Goal: Navigation & Orientation: Find specific page/section

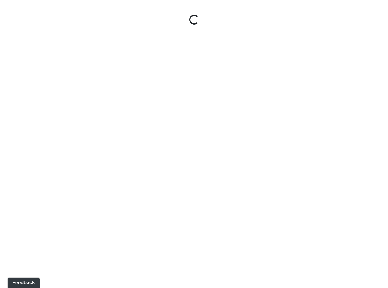
select select "rF9Y2TWouUAfWVEd1Berio"
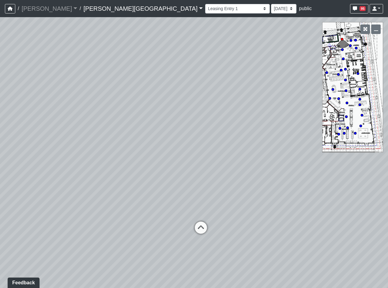
click at [102, 8] on link "[PERSON_NAME][GEOGRAPHIC_DATA]" at bounding box center [142, 8] width 119 height 12
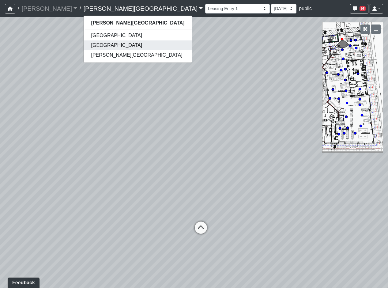
click at [84, 43] on link "[GEOGRAPHIC_DATA]" at bounding box center [138, 45] width 108 height 10
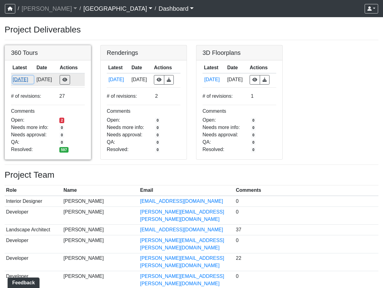
click at [17, 78] on button "[DATE]" at bounding box center [23, 80] width 21 height 8
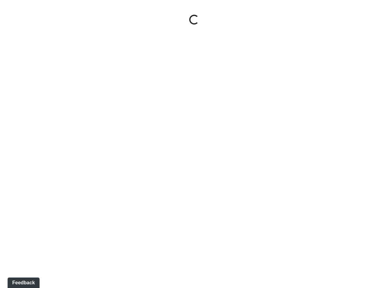
select select "gontoaMErPAtzSBVXh4ptW"
select select "h3ebyGk32eUmSzz99H473o"
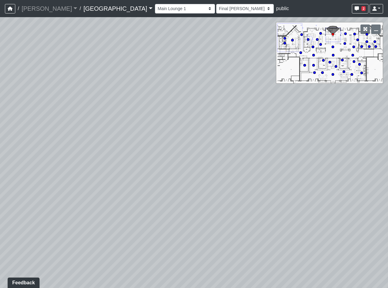
click at [344, 42] on icon at bounding box center [344, 43] width 3 height 3
select select "5YdP8s9J1uMCwQbH227TJn"
select select "h3ebyGk32eUmSzz99H473o"
drag, startPoint x: 167, startPoint y: 132, endPoint x: 369, endPoint y: 145, distance: 202.0
click at [369, 145] on div "Loading... Pool Courtyard Entry 1 Loading... Main Lounge 2 Loading... Pool Cour…" at bounding box center [194, 152] width 388 height 271
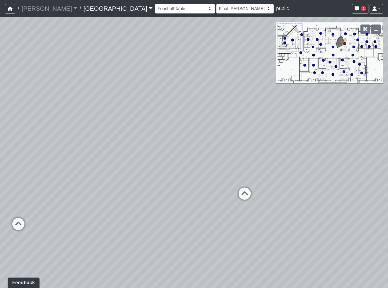
drag, startPoint x: 230, startPoint y: 130, endPoint x: 328, endPoint y: 119, distance: 98.6
click at [328, 119] on div "Loading... Pool Courtyard Entry 1 Loading... Main Lounge 2 Loading... Pool Cour…" at bounding box center [194, 152] width 388 height 271
drag, startPoint x: 201, startPoint y: 134, endPoint x: 257, endPoint y: 131, distance: 56.1
click at [255, 132] on div "Loading... Pool Courtyard Entry 1 Loading... Main Lounge 2 Loading... Pool Cour…" at bounding box center [194, 152] width 388 height 271
drag, startPoint x: 206, startPoint y: 154, endPoint x: 114, endPoint y: 119, distance: 98.6
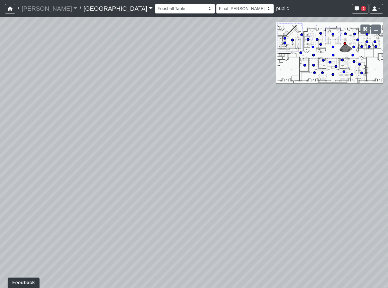
click at [114, 119] on div "Loading... Pool Courtyard Entry 1 Loading... Main Lounge 2 Loading... Pool Cour…" at bounding box center [194, 152] width 388 height 271
drag, startPoint x: 312, startPoint y: 169, endPoint x: -102, endPoint y: 111, distance: 418.1
click at [0, 111] on html "/ Flournoy Flournoy Loading... / Cool Springs Cool Springs Loading... Cool Spri…" at bounding box center [194, 144] width 388 height 288
drag, startPoint x: 130, startPoint y: 123, endPoint x: 140, endPoint y: 145, distance: 23.9
click at [140, 145] on div "Loading... Pool Courtyard Entry 1 Loading... Main Lounge 2 Loading... Pool Cour…" at bounding box center [194, 152] width 388 height 271
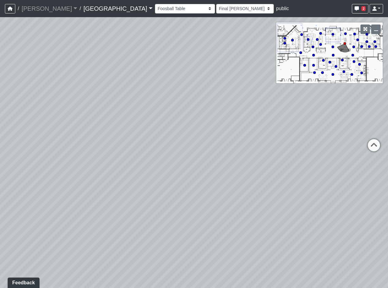
drag, startPoint x: 131, startPoint y: 178, endPoint x: 432, endPoint y: 207, distance: 303.1
click at [388, 207] on html "/ Flournoy Flournoy Loading... / Cool Springs Cool Springs Loading... Cool Spri…" at bounding box center [194, 144] width 388 height 288
drag, startPoint x: 158, startPoint y: 167, endPoint x: 336, endPoint y: 196, distance: 180.2
click at [336, 196] on div "Loading... Pool Courtyard Entry 1 Loading... Main Lounge 2 Loading... Pool Cour…" at bounding box center [194, 152] width 388 height 271
click at [75, 194] on icon at bounding box center [71, 199] width 18 height 18
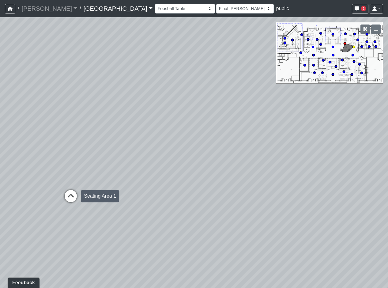
select select "1YxMcQvhBrXzkFwaEorxwb"
select select "h3ebyGk32eUmSzz99H473o"
drag, startPoint x: 245, startPoint y: 149, endPoint x: -34, endPoint y: 187, distance: 281.3
click at [0, 187] on html "/ Flournoy Flournoy Loading... / Cool Springs Cool Springs Loading... Cool Spri…" at bounding box center [194, 144] width 388 height 288
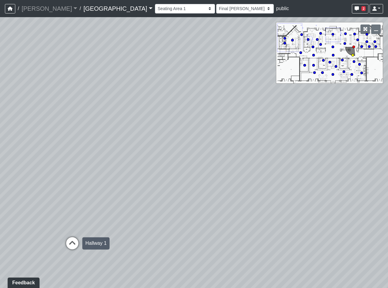
click at [73, 245] on icon at bounding box center [72, 246] width 18 height 18
select select "jBqNCsrT4hi7AavUsCSpyD"
select select "h3ebyGk32eUmSzz99H473o"
drag, startPoint x: 208, startPoint y: 202, endPoint x: -96, endPoint y: 219, distance: 304.4
click at [0, 219] on html "/ Flournoy Flournoy Loading... / Cool Springs Cool Springs Loading... Cool Spri…" at bounding box center [194, 144] width 388 height 288
